Goal: Use online tool/utility: Utilize a website feature to perform a specific function

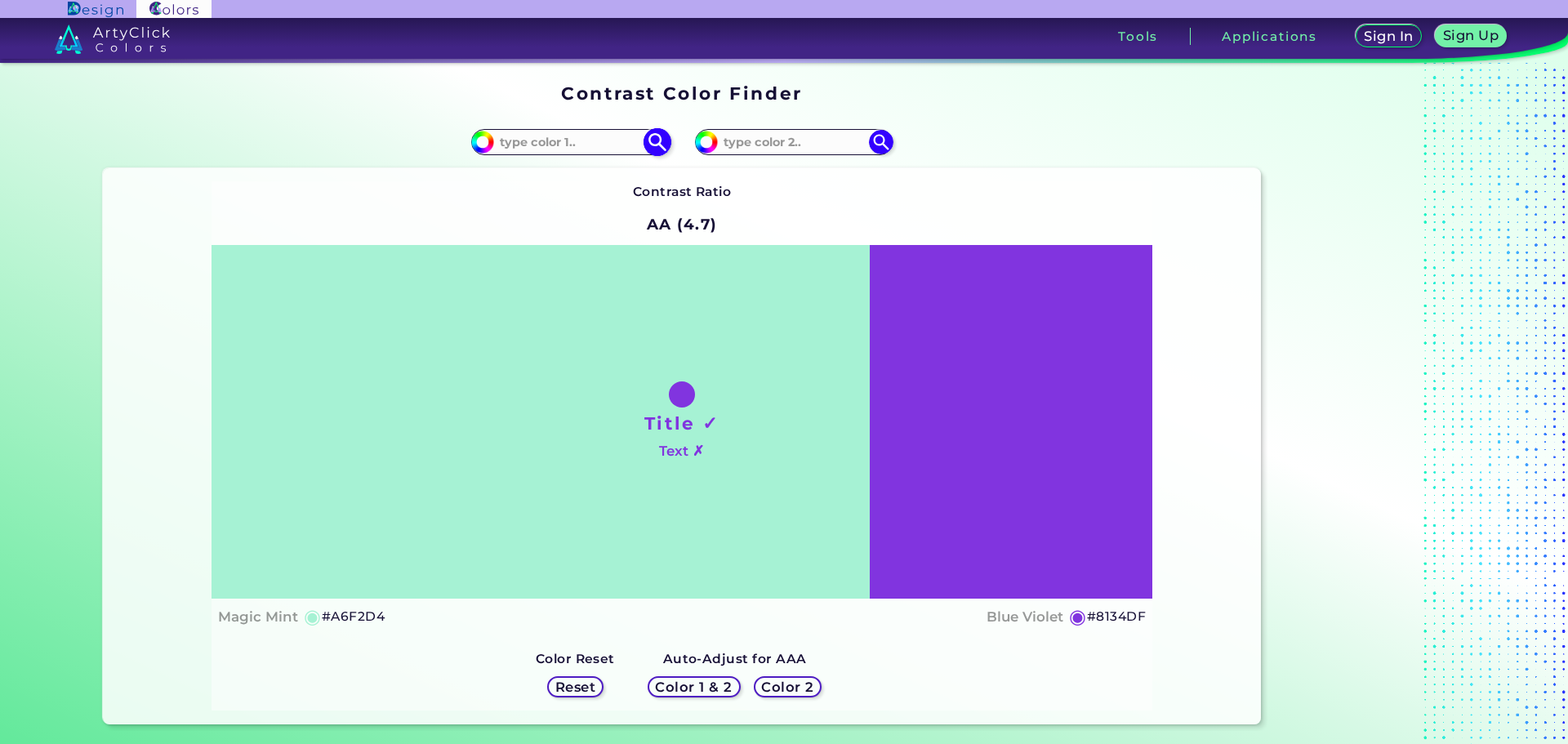
click at [480, 139] on input "#a6f2d4" at bounding box center [480, 140] width 21 height 21
type input "#4f9277"
type input "#4F9277"
type input "#3b8768"
type input "#3B8768"
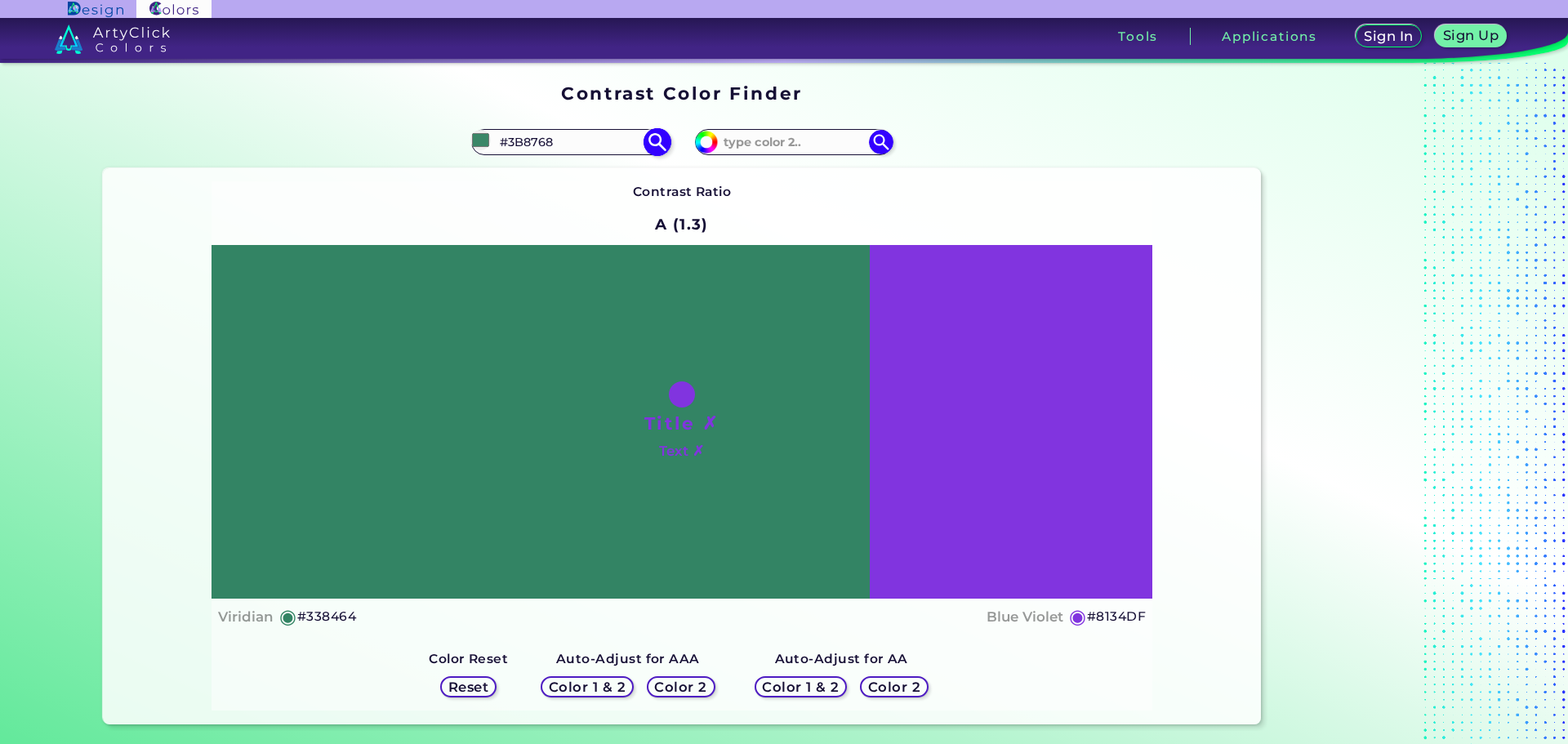
type input "#27825d"
type input "#27825D"
type input "#0f8053"
type input "#0F8053"
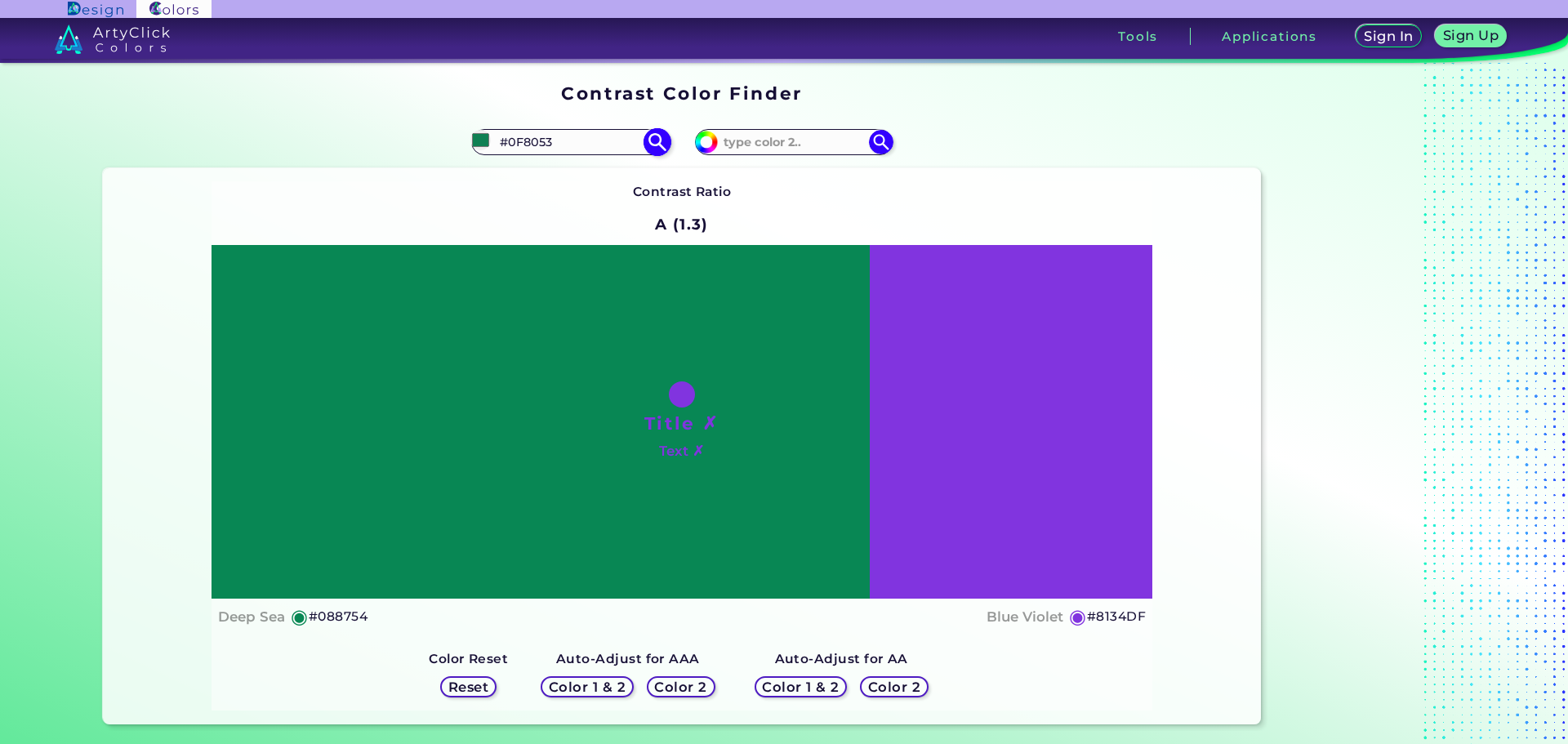
type input "#018e56"
type input "#018E56"
type input "#018e56"
click at [732, 199] on div "Contrast Ratio A (1.4) Title ✗ Text ✗ Deep Sea ◉ #018E56 ◉ Reset" at bounding box center [682, 445] width 941 height 529
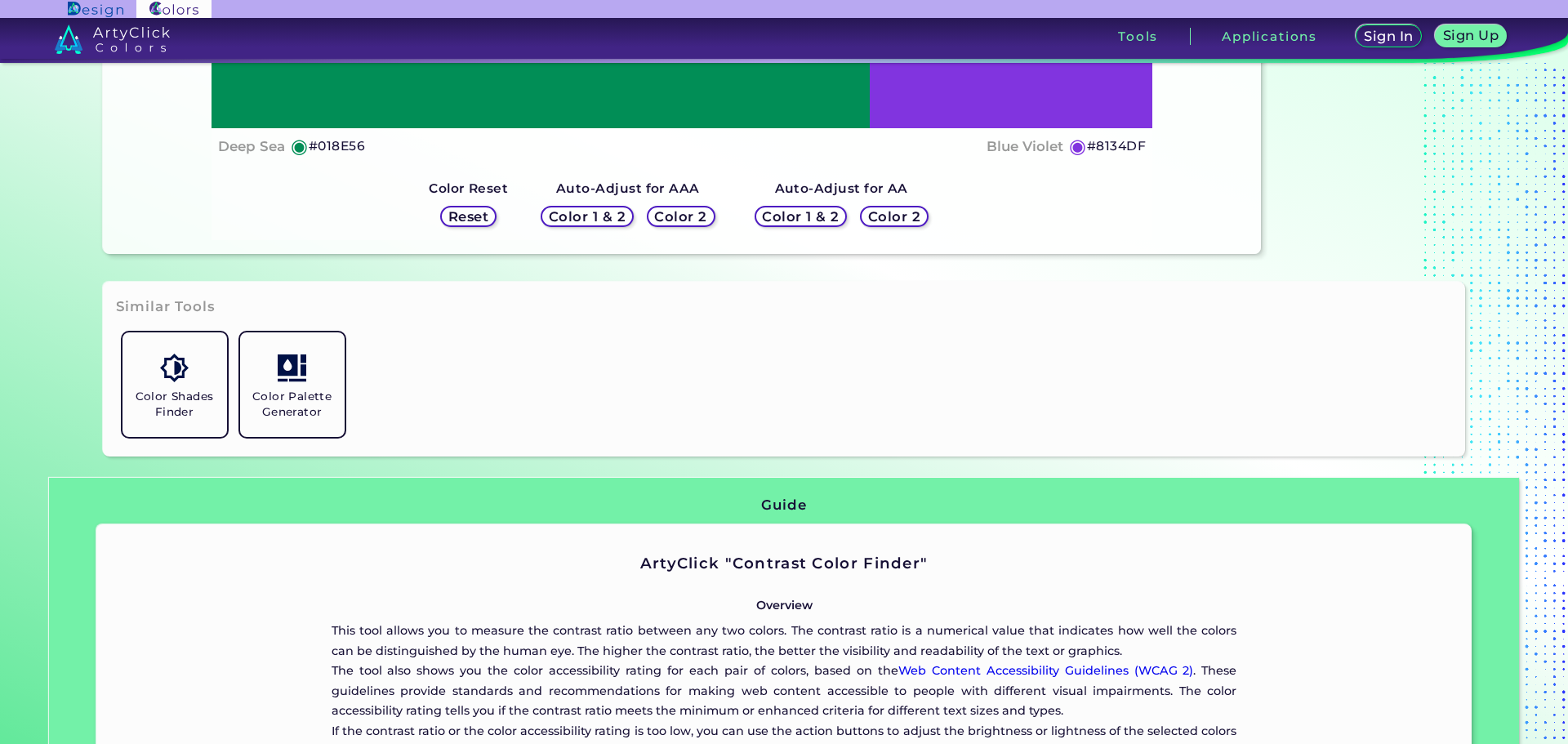
scroll to position [653, 0]
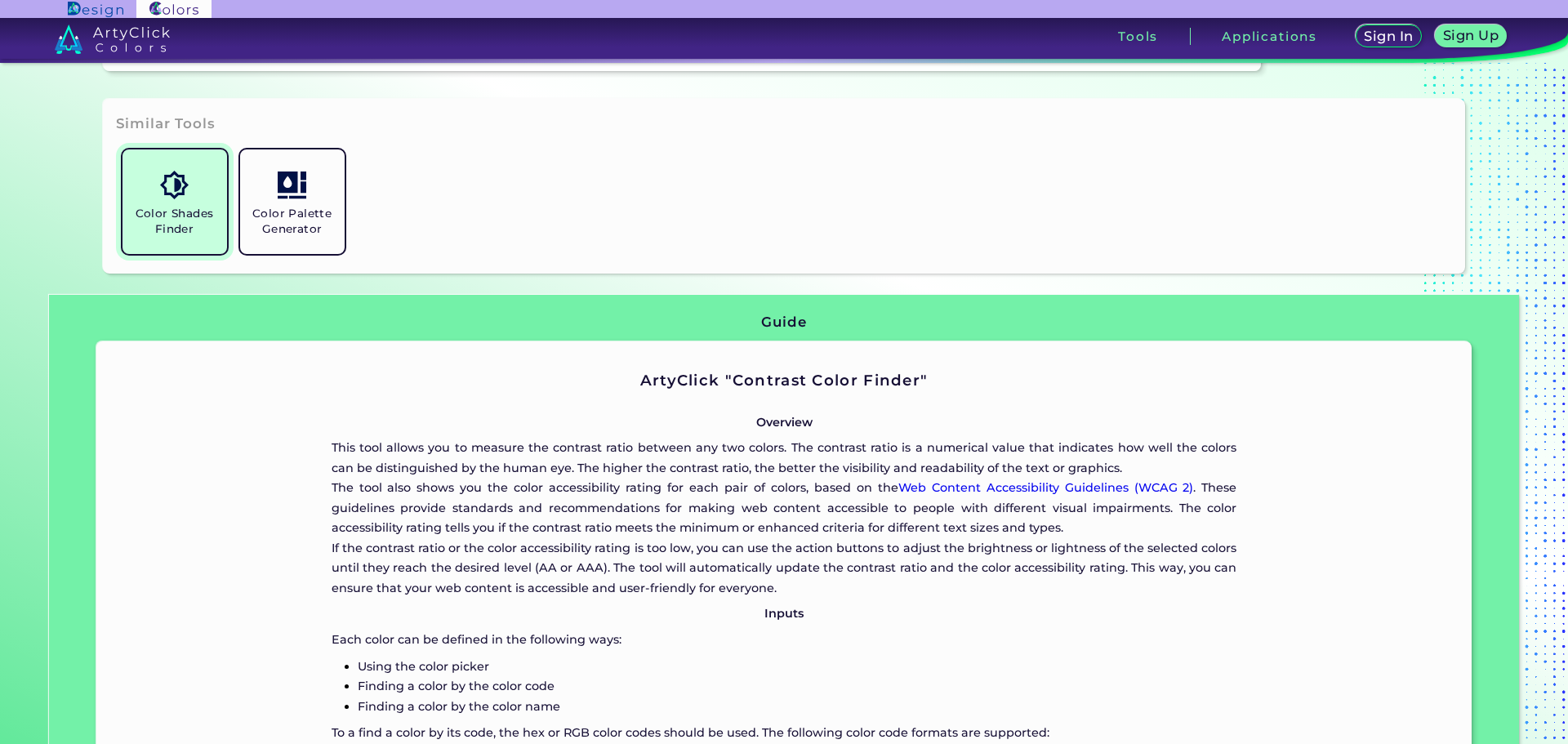
click at [190, 220] on h5 "Color Shades Finder" at bounding box center [174, 221] width 91 height 31
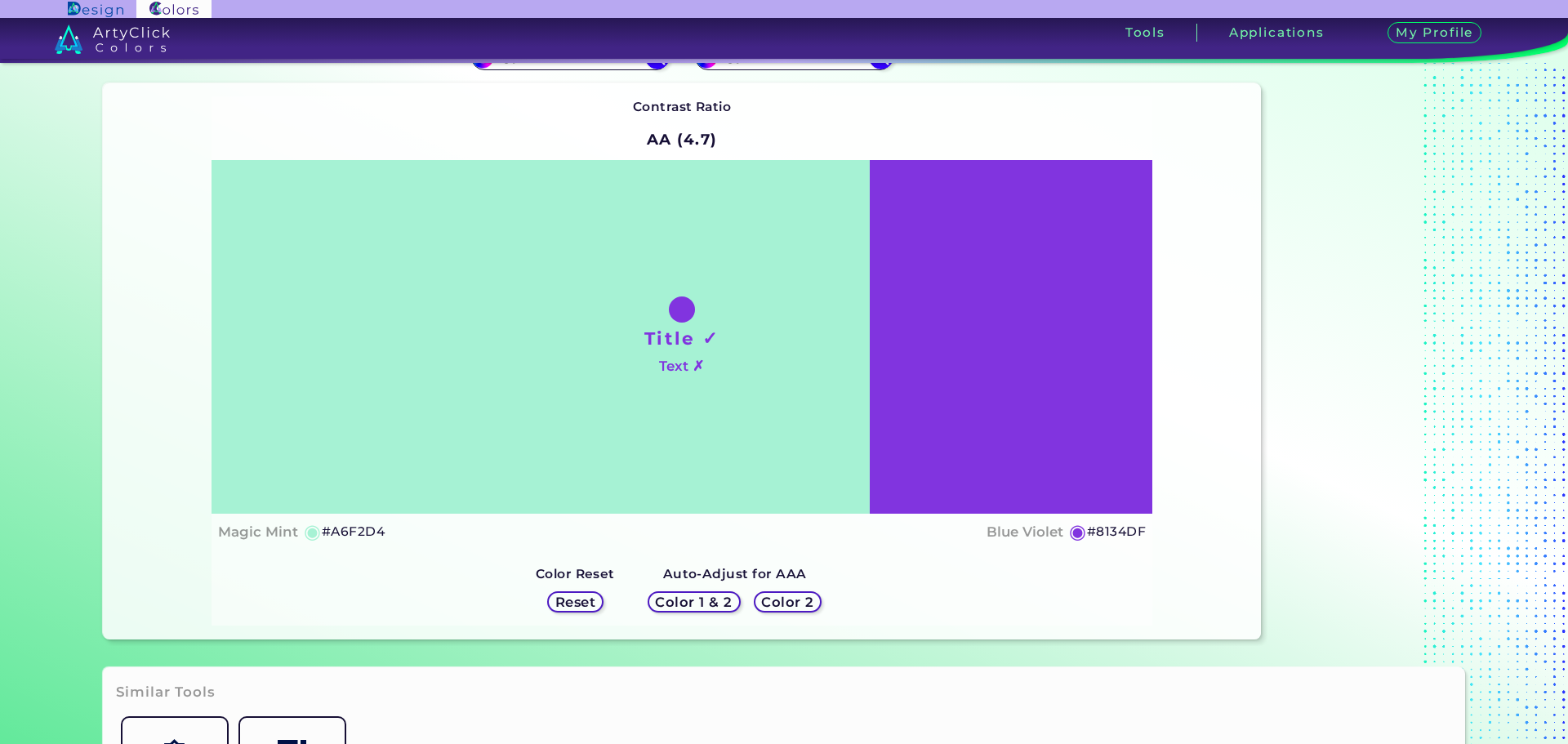
scroll to position [245, 0]
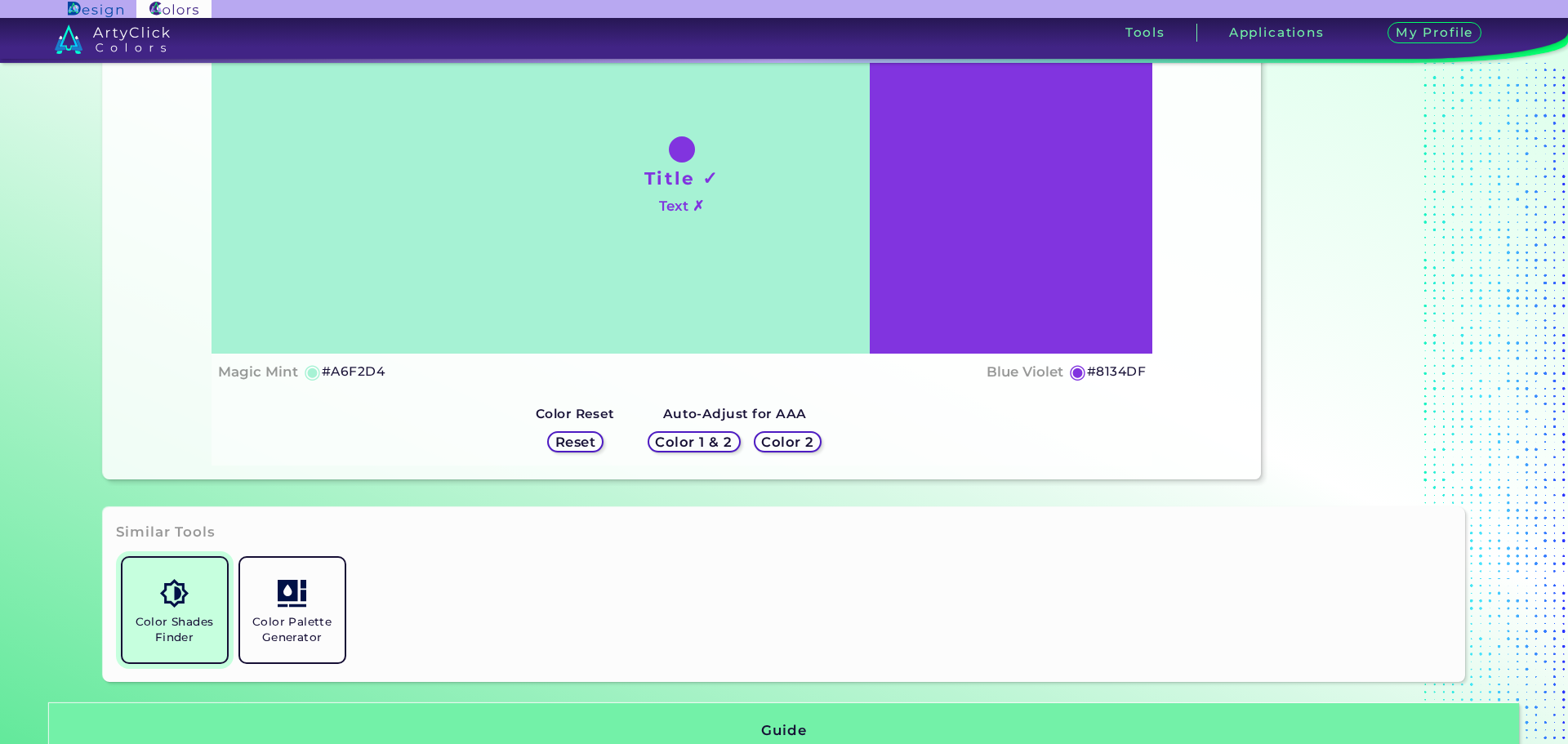
click at [159, 622] on h5 "Color Shades Finder" at bounding box center [174, 629] width 91 height 31
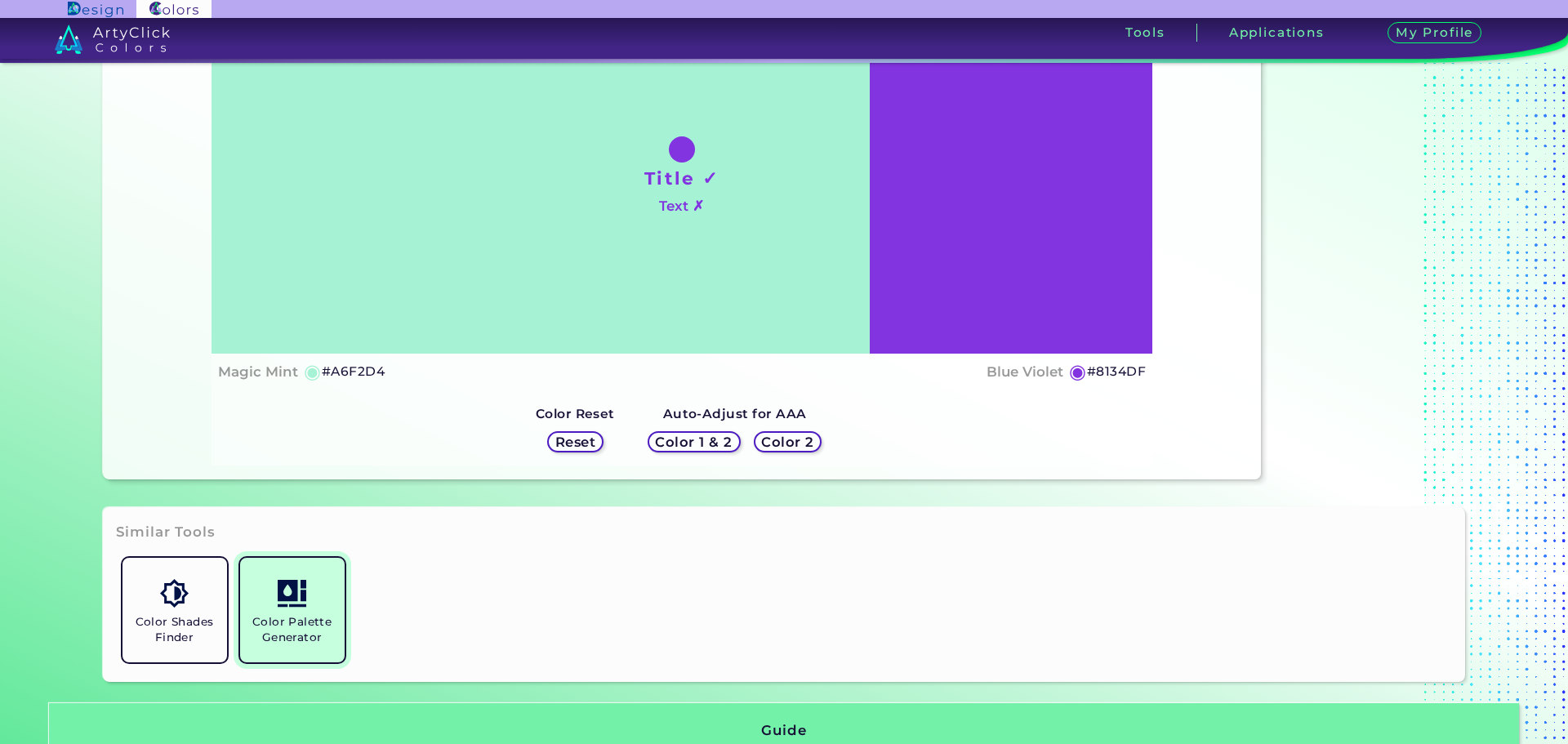
click at [274, 626] on h5 "Color Palette Generator" at bounding box center [292, 629] width 91 height 31
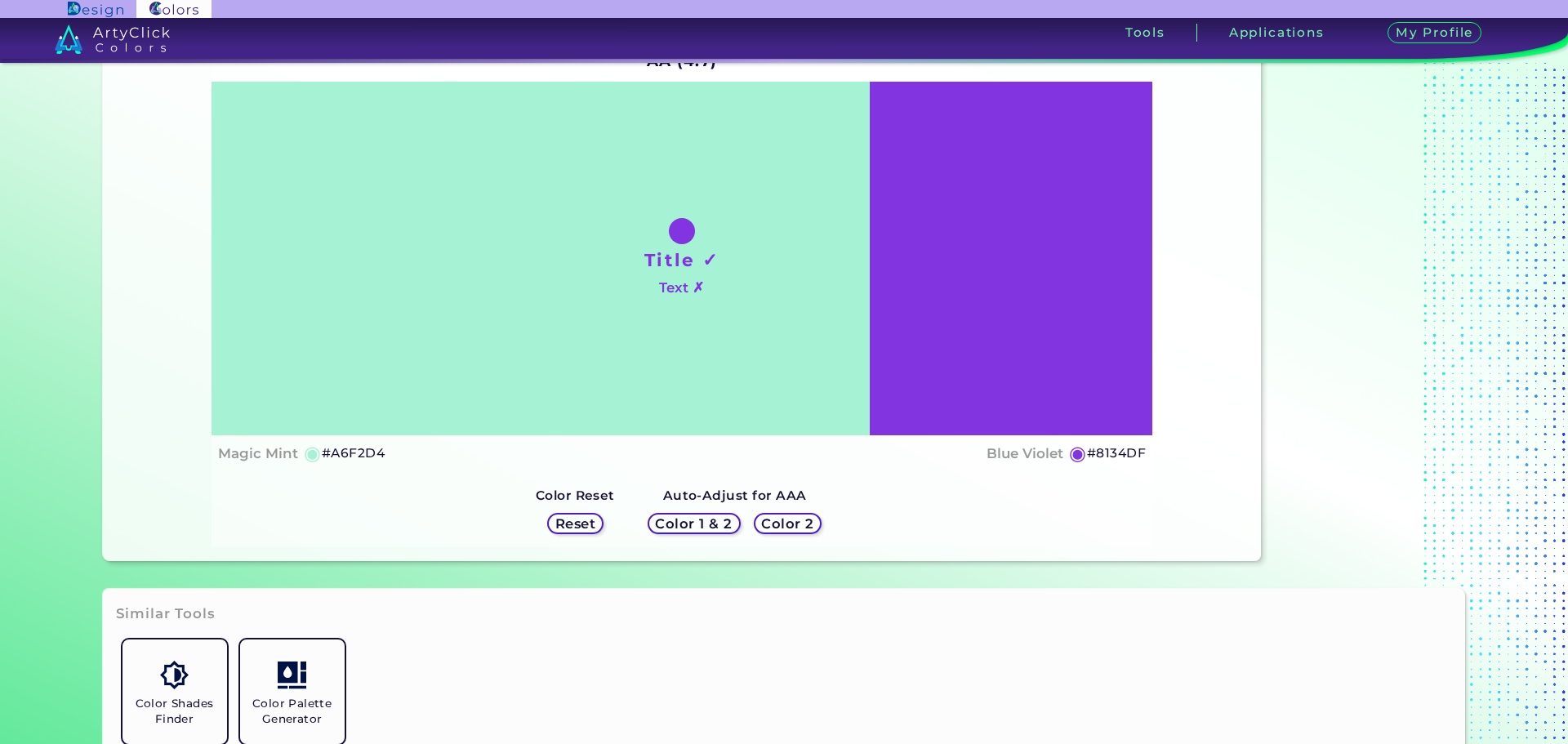
scroll to position [0, 0]
